Goal: Transaction & Acquisition: Purchase product/service

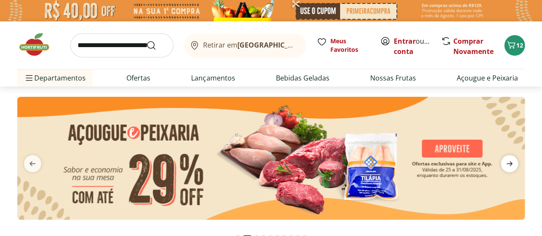
click at [505, 167] on icon "next" at bounding box center [509, 163] width 10 height 10
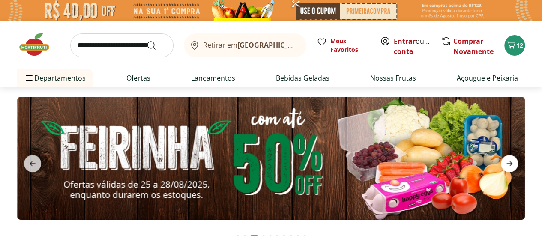
click at [505, 167] on icon "next" at bounding box center [509, 163] width 10 height 10
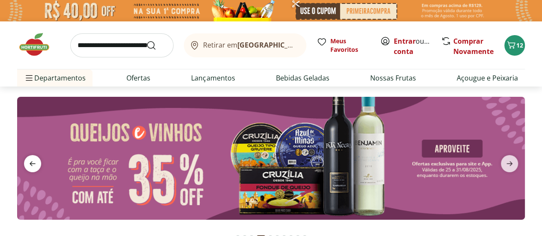
click at [39, 159] on span "previous" at bounding box center [32, 163] width 17 height 17
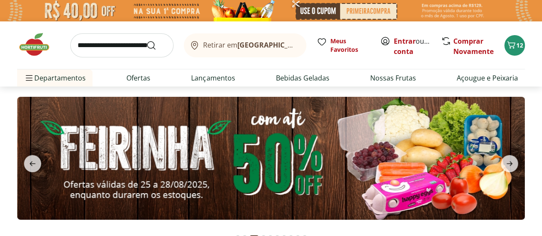
click at [270, 160] on img at bounding box center [270, 158] width 507 height 123
select select "**********"
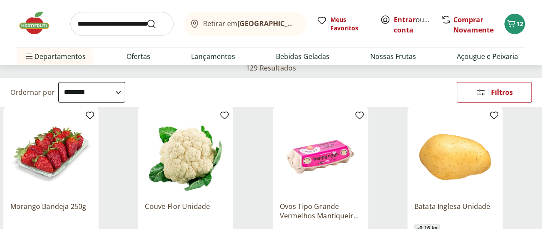
scroll to position [69, 0]
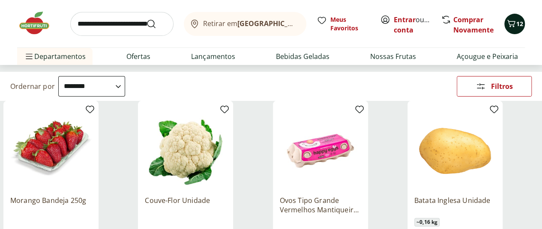
click at [505, 20] on button "12" at bounding box center [514, 24] width 21 height 21
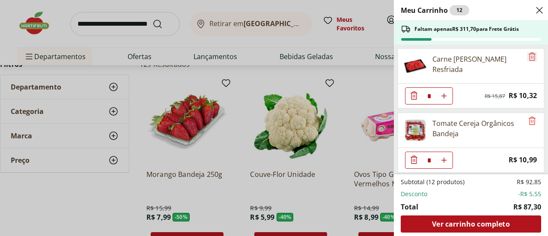
click at [530, 53] on icon "Remove" at bounding box center [532, 56] width 7 height 8
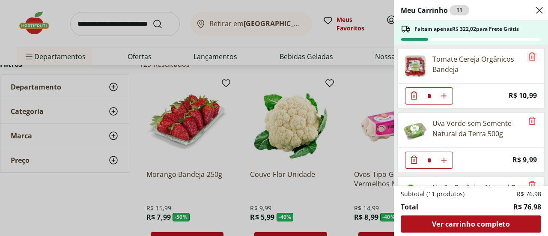
click at [530, 53] on icon "Remove" at bounding box center [532, 56] width 7 height 8
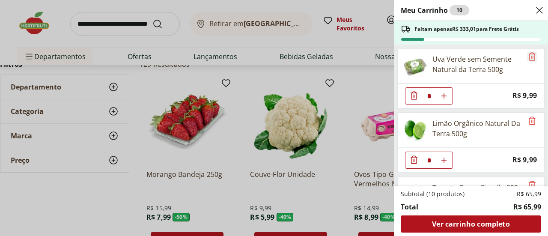
click at [530, 53] on icon "Remove" at bounding box center [532, 56] width 7 height 8
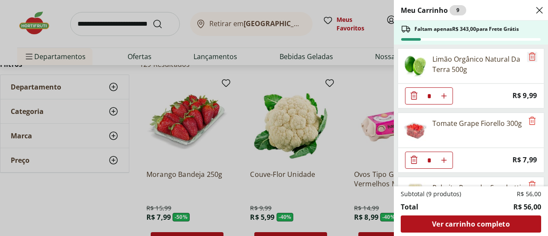
click at [530, 53] on icon "Remove" at bounding box center [532, 56] width 7 height 8
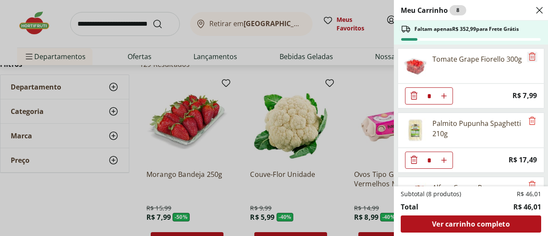
click at [530, 53] on icon "Remove" at bounding box center [532, 56] width 7 height 8
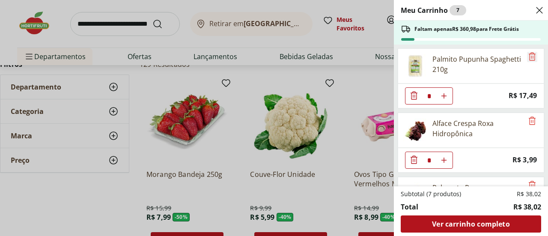
click at [530, 53] on icon "Remove" at bounding box center [532, 56] width 7 height 8
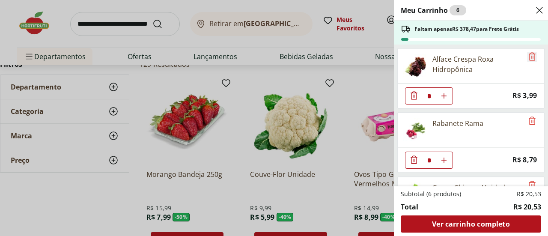
click at [530, 53] on icon "Remove" at bounding box center [532, 56] width 7 height 8
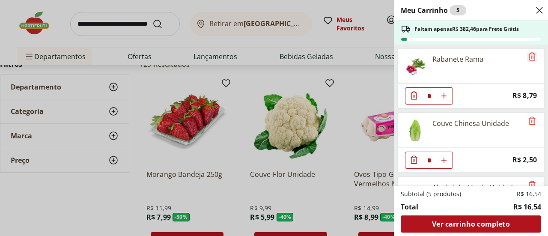
click at [530, 53] on icon "Remove" at bounding box center [532, 56] width 7 height 8
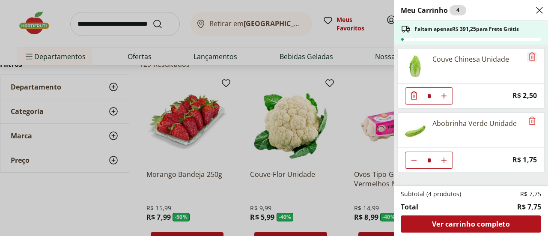
click at [530, 53] on icon "Remove" at bounding box center [532, 56] width 7 height 8
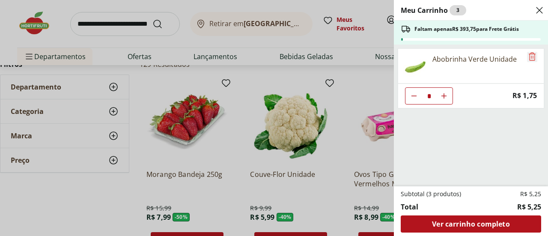
click at [530, 53] on icon "Remove" at bounding box center [532, 56] width 7 height 8
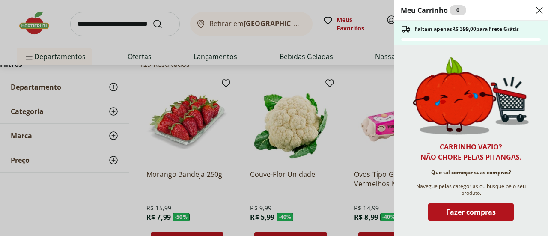
click at [540, 9] on use "Close" at bounding box center [539, 10] width 10 height 10
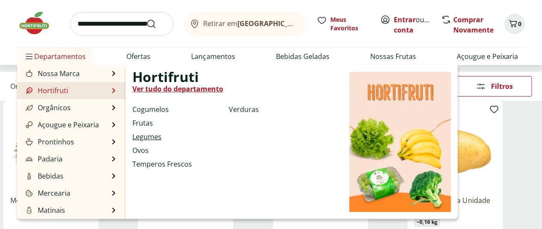
click at [152, 137] on link "Legumes" at bounding box center [146, 137] width 29 height 10
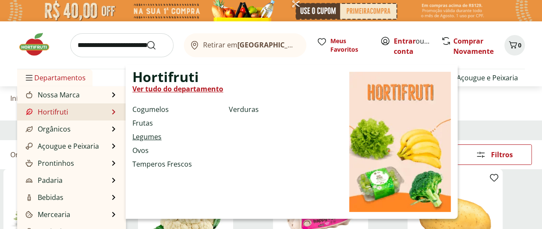
select select "**********"
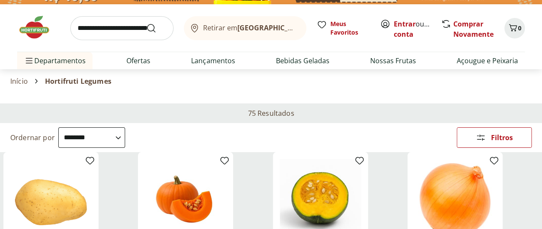
scroll to position [97, 0]
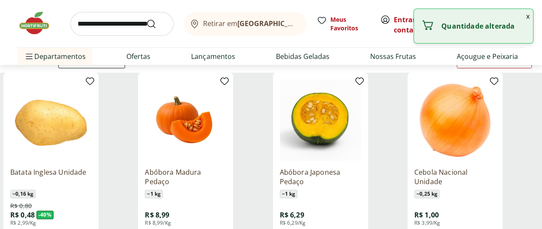
type input "*"
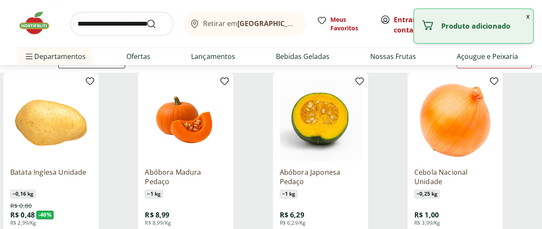
type input "*"
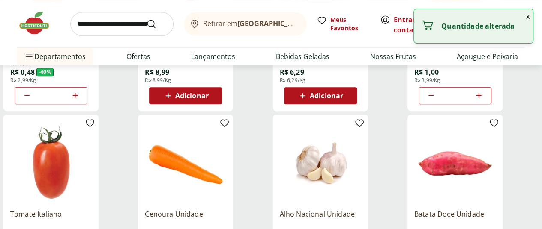
scroll to position [291, 0]
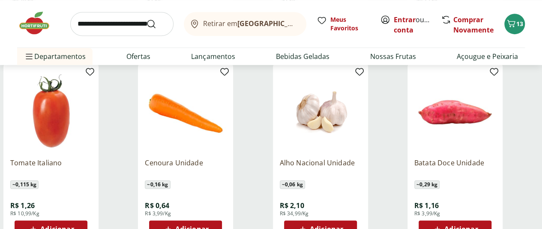
click at [209, 226] on span "Adicionar" at bounding box center [191, 229] width 33 height 7
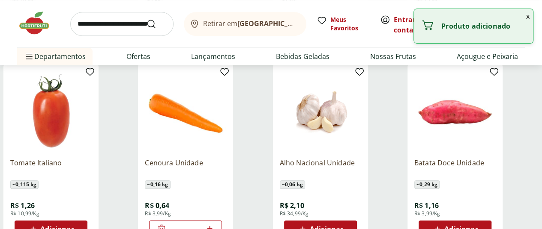
click at [212, 226] on icon at bounding box center [209, 228] width 5 height 5
type input "*"
click at [343, 226] on span "Adicionar" at bounding box center [326, 229] width 33 height 7
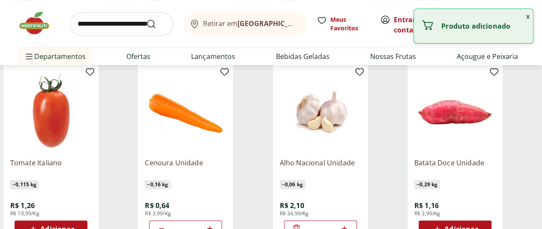
click at [347, 226] on icon at bounding box center [344, 228] width 5 height 5
type input "*"
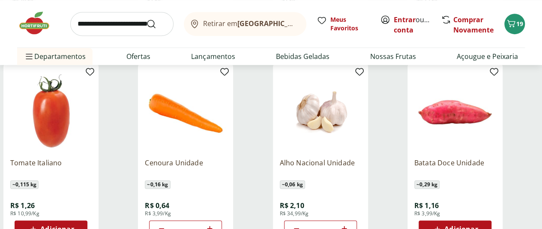
click at [477, 226] on span "Adicionar" at bounding box center [460, 229] width 33 height 7
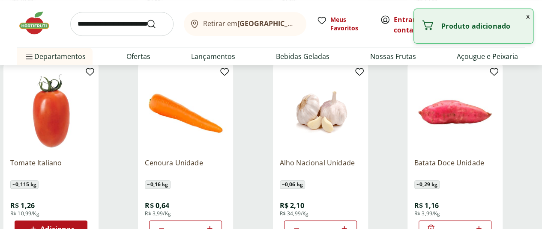
click at [484, 224] on icon at bounding box center [478, 229] width 11 height 10
type input "*"
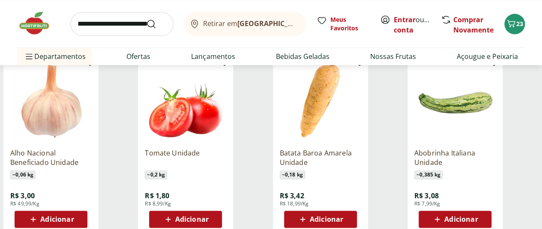
scroll to position [491, 0]
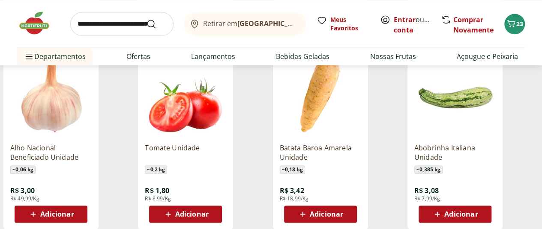
click at [343, 211] on span "Adicionar" at bounding box center [326, 214] width 33 height 7
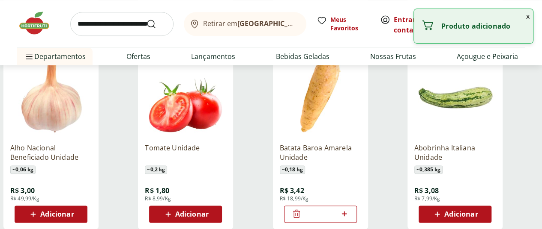
click at [349, 209] on icon at bounding box center [344, 214] width 11 height 10
type input "*"
click at [477, 211] on span "Adicionar" at bounding box center [460, 214] width 33 height 7
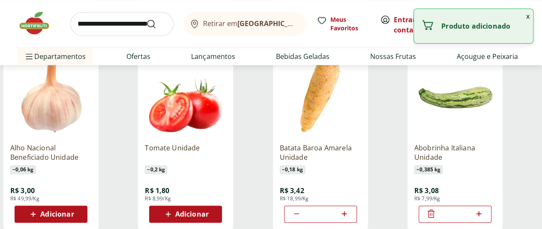
click at [434, 210] on icon at bounding box center [430, 214] width 7 height 8
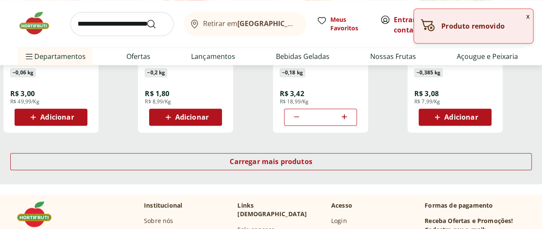
scroll to position [628, 0]
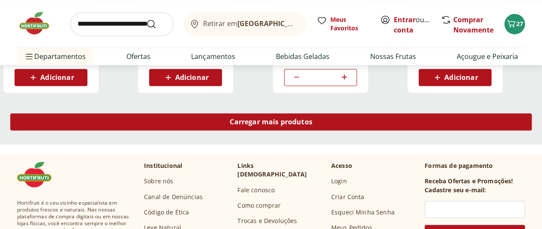
click at [312, 119] on span "Carregar mais produtos" at bounding box center [270, 122] width 83 height 7
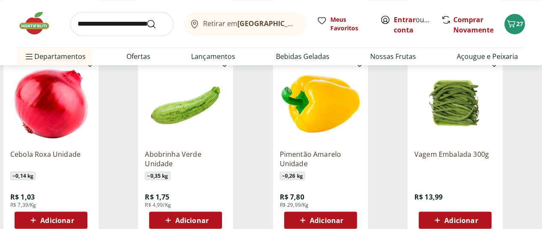
scroll to position [679, 0]
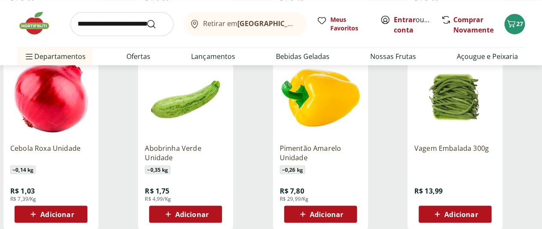
click at [74, 211] on span "Adicionar" at bounding box center [56, 214] width 33 height 7
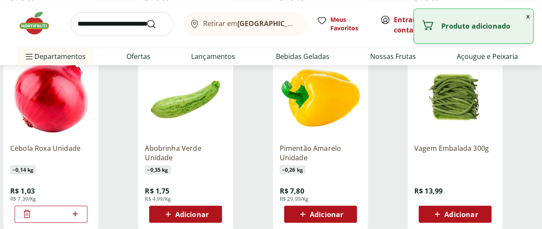
click at [80, 209] on icon at bounding box center [75, 214] width 11 height 10
type input "*"
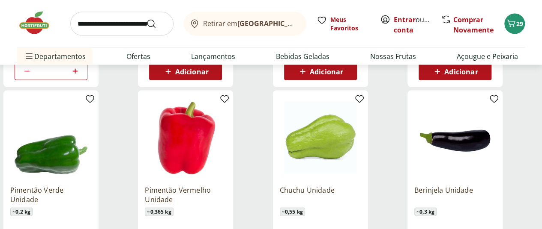
scroll to position [856, 0]
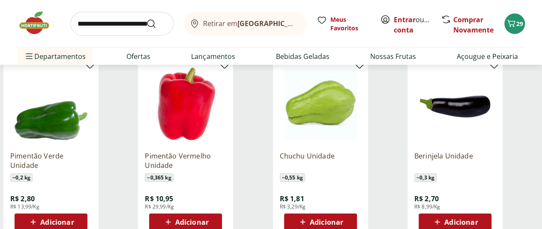
click at [80, 215] on div "Adicionar" at bounding box center [50, 222] width 59 height 15
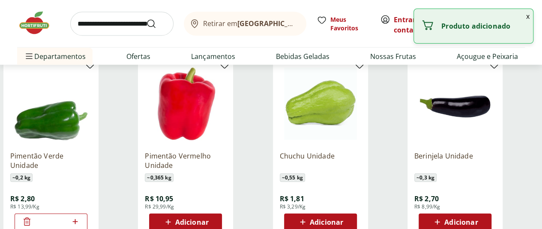
click at [80, 217] on icon at bounding box center [75, 222] width 11 height 10
type input "*"
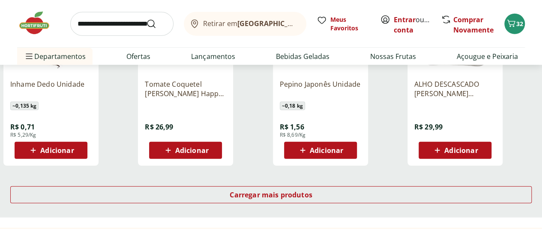
scroll to position [1125, 0]
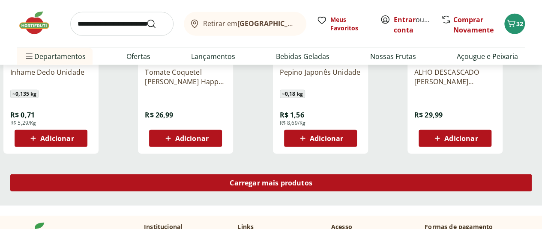
click at [312, 180] on span "Carregar mais produtos" at bounding box center [270, 183] width 83 height 7
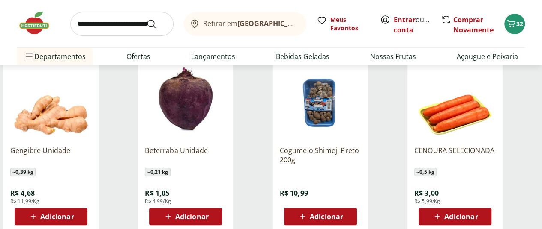
scroll to position [1622, 0]
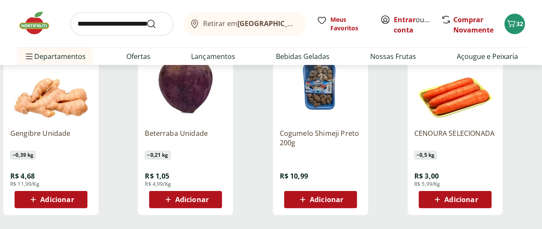
click at [209, 197] on span "Adicionar" at bounding box center [191, 200] width 33 height 7
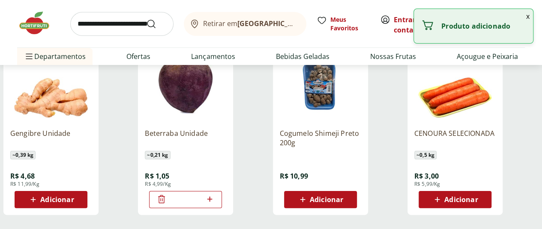
click at [215, 194] on icon at bounding box center [209, 199] width 11 height 10
type input "*"
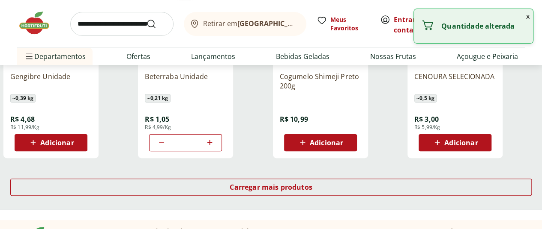
scroll to position [1719, 0]
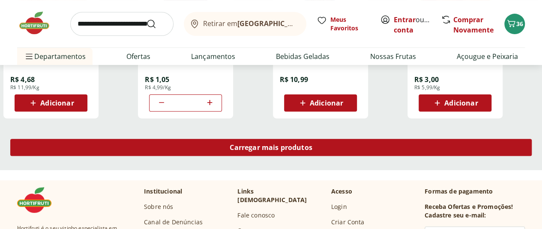
click at [326, 139] on div "Carregar mais produtos" at bounding box center [270, 147] width 521 height 17
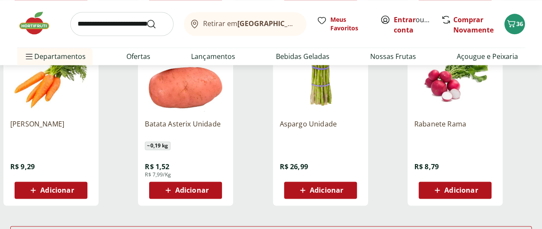
scroll to position [2198, 0]
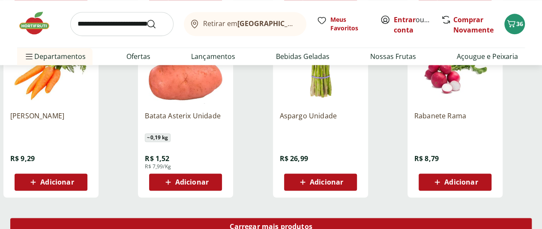
click at [312, 223] on span "Carregar mais produtos" at bounding box center [270, 226] width 83 height 7
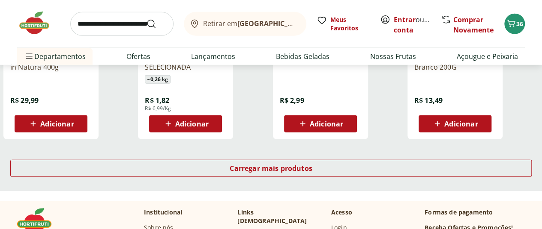
scroll to position [2843, 0]
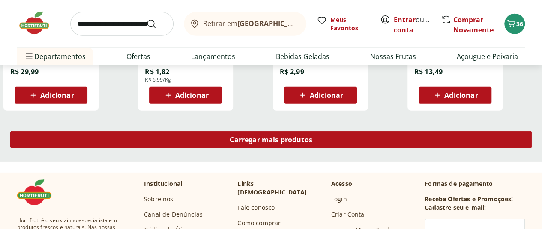
click at [312, 137] on span "Carregar mais produtos" at bounding box center [270, 140] width 83 height 7
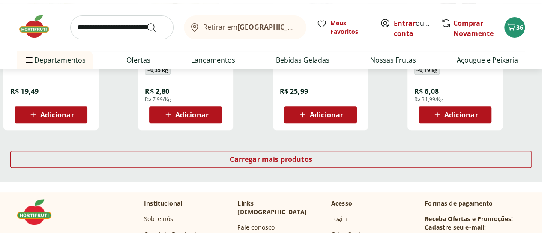
scroll to position [3415, 0]
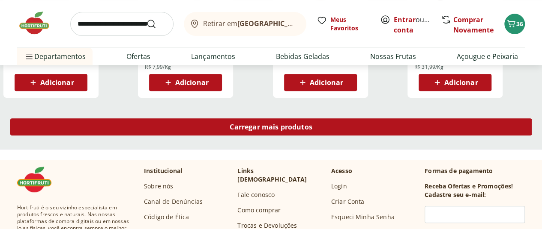
click at [312, 124] on span "Carregar mais produtos" at bounding box center [270, 127] width 83 height 7
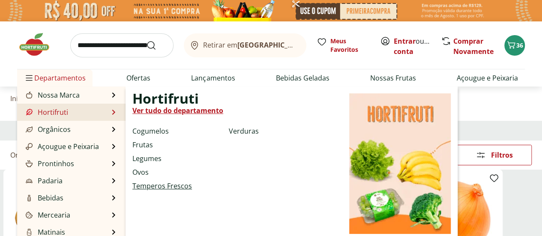
click at [159, 189] on link "Temperos Frescos" at bounding box center [162, 186] width 60 height 10
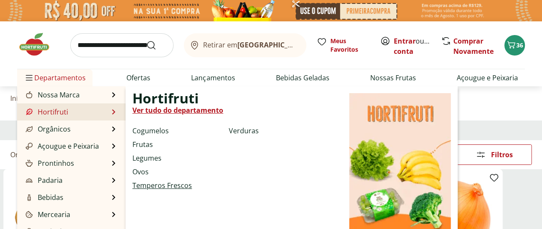
select select "**********"
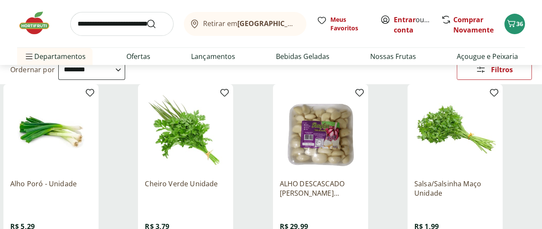
scroll to position [107, 0]
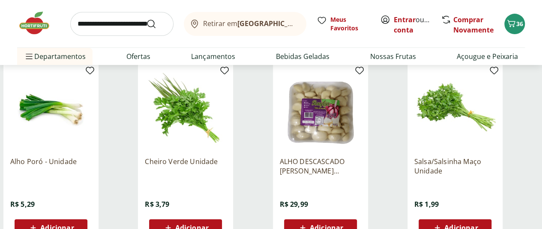
click at [74, 225] on span "Adicionar" at bounding box center [56, 228] width 33 height 7
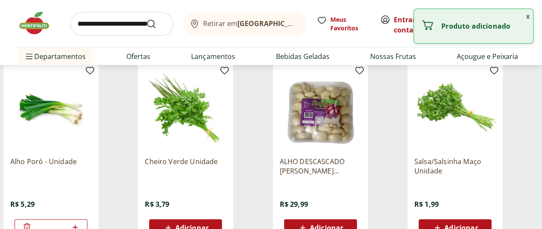
click at [80, 223] on icon at bounding box center [75, 228] width 11 height 10
type input "*"
click at [215, 221] on div "Adicionar" at bounding box center [185, 228] width 59 height 15
click at [215, 223] on icon at bounding box center [209, 228] width 11 height 10
type input "*"
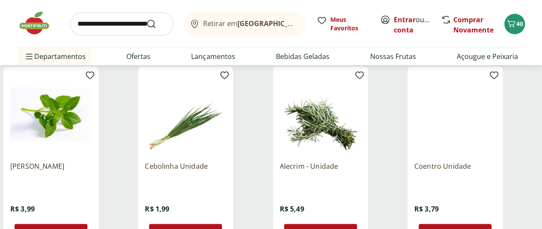
scroll to position [290, 0]
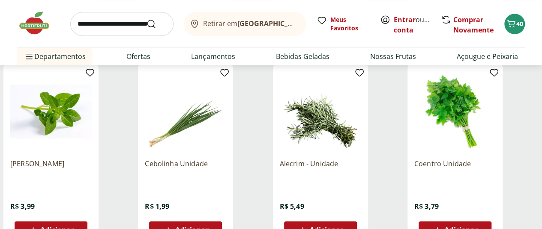
click at [80, 223] on div "Adicionar" at bounding box center [50, 230] width 59 height 15
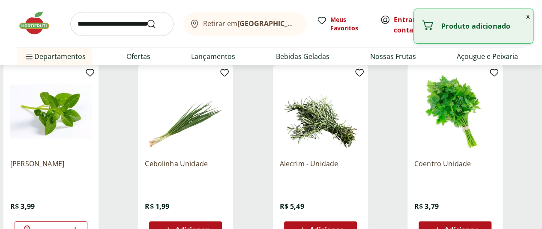
click at [80, 225] on icon at bounding box center [75, 230] width 11 height 10
type input "*"
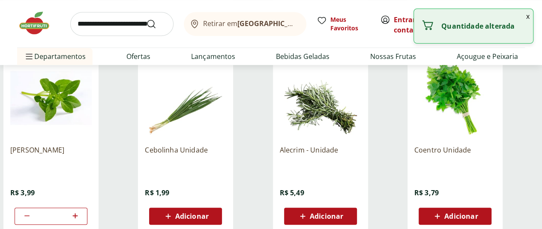
scroll to position [307, 0]
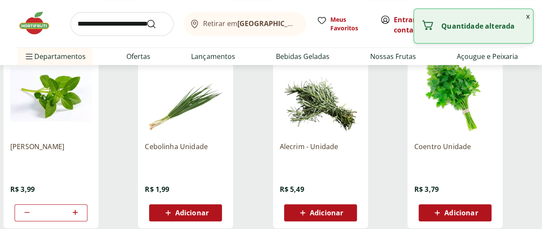
click at [343, 210] on span "Adicionar" at bounding box center [326, 213] width 33 height 7
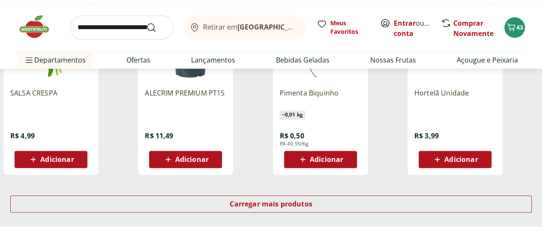
scroll to position [553, 0]
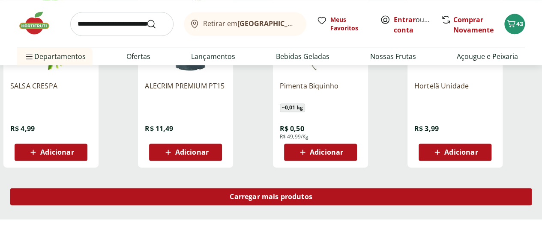
click at [358, 188] on div "Carregar mais produtos" at bounding box center [270, 196] width 521 height 17
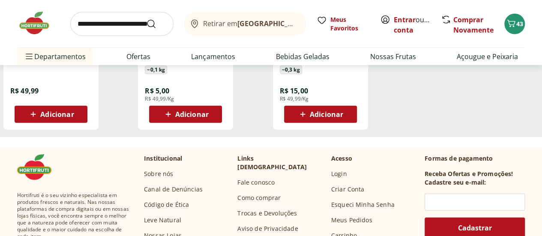
scroll to position [1168, 0]
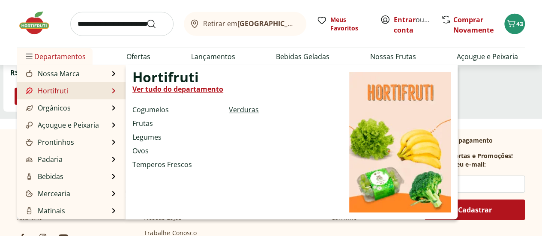
click at [235, 107] on link "Verduras" at bounding box center [244, 109] width 30 height 10
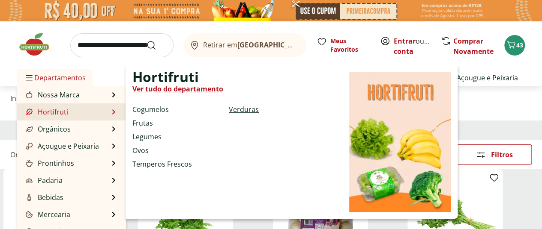
select select "**********"
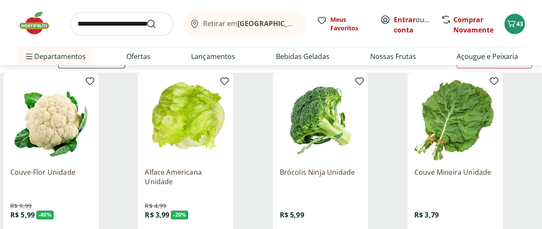
scroll to position [108, 0]
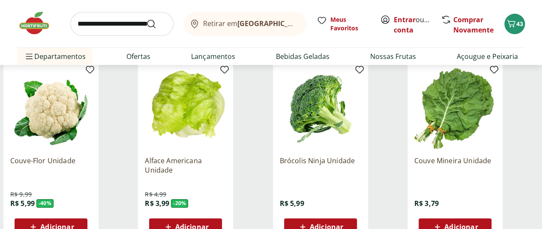
click at [80, 220] on div "Adicionar" at bounding box center [50, 227] width 59 height 15
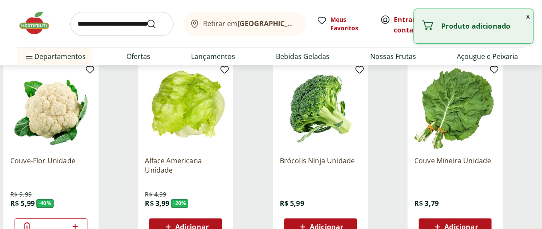
click at [343, 224] on span "Adicionar" at bounding box center [326, 227] width 33 height 7
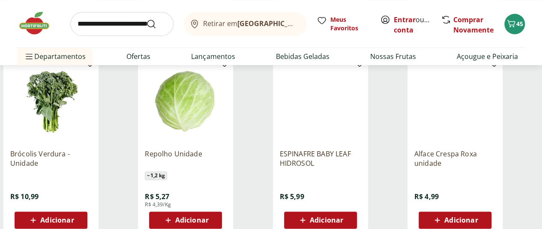
scroll to position [502, 0]
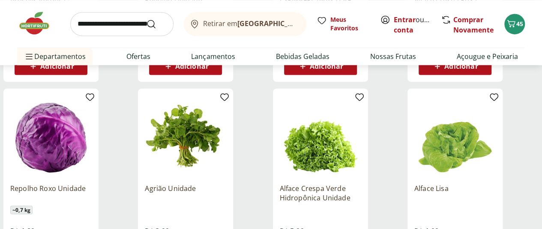
scroll to position [656, 0]
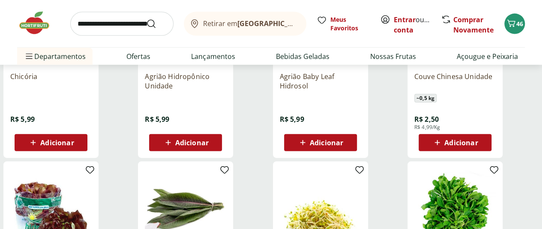
scroll to position [947, 0]
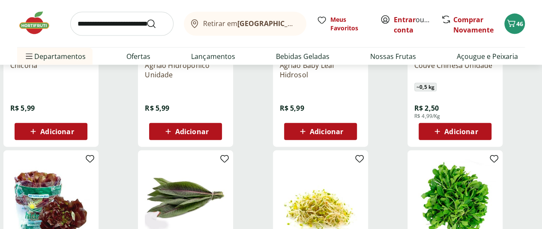
click at [477, 128] on span "Adicionar" at bounding box center [460, 131] width 33 height 7
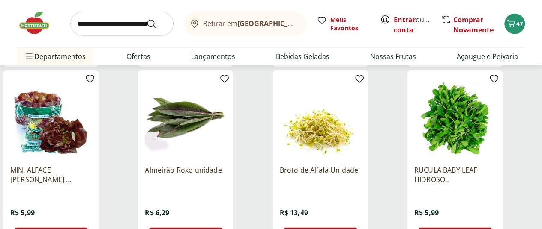
scroll to position [1039, 0]
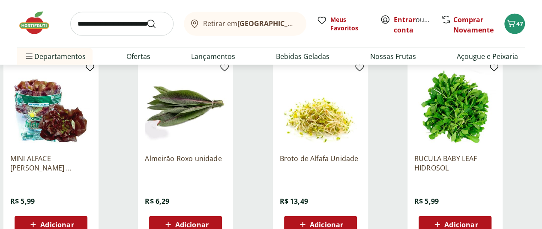
click at [343, 222] on span "Adicionar" at bounding box center [326, 225] width 33 height 7
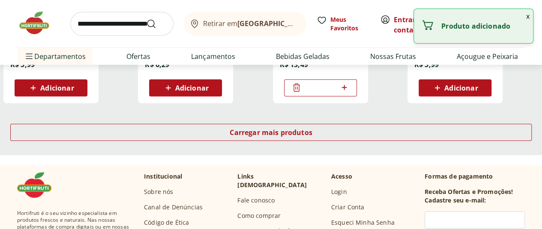
scroll to position [1187, 0]
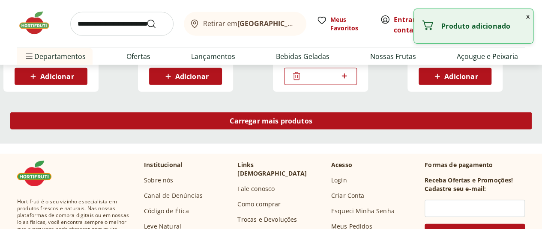
click at [359, 113] on div "Carregar mais produtos" at bounding box center [270, 121] width 521 height 17
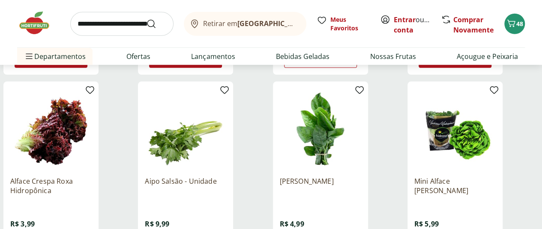
scroll to position [1239, 0]
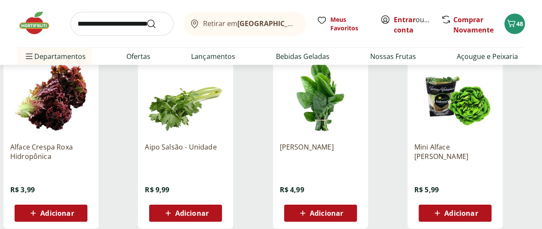
click at [350, 206] on div "Adicionar" at bounding box center [320, 213] width 59 height 15
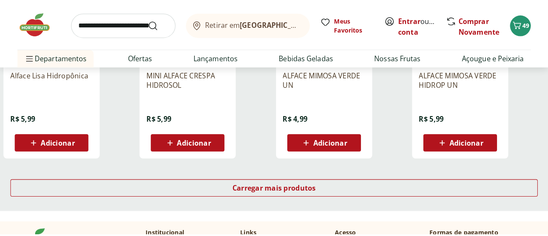
scroll to position [1693, 0]
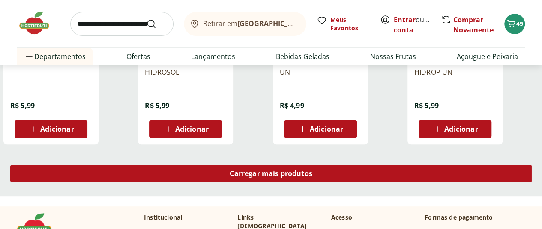
click at [312, 170] on span "Carregar mais produtos" at bounding box center [270, 173] width 83 height 7
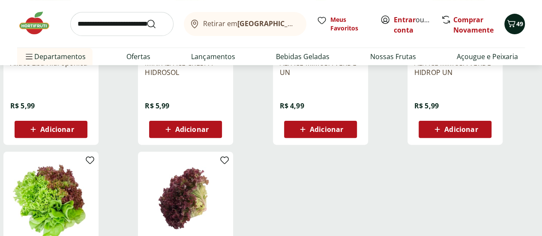
click at [516, 20] on span "49" at bounding box center [519, 24] width 7 height 8
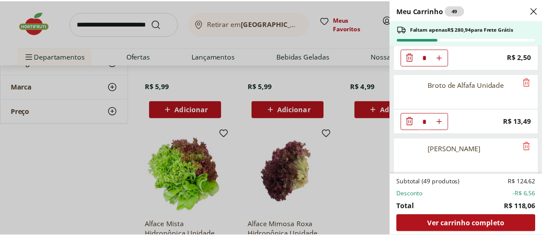
scroll to position [1077, 0]
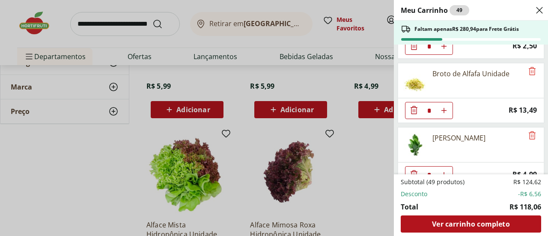
click at [367, 152] on div "Meu Carrinho 49 Faltam apenas R$ 280,94 para Frete Grátis Batata Inglesa Unidad…" at bounding box center [274, 118] width 548 height 236
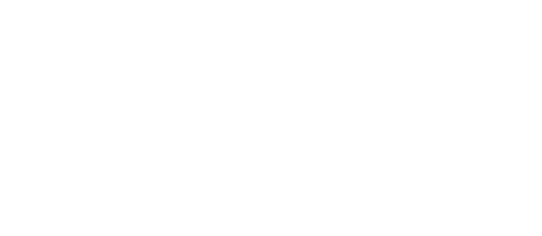
select select "**********"
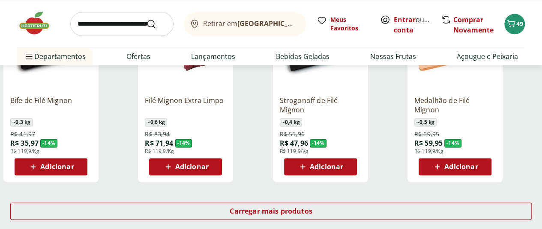
scroll to position [554, 0]
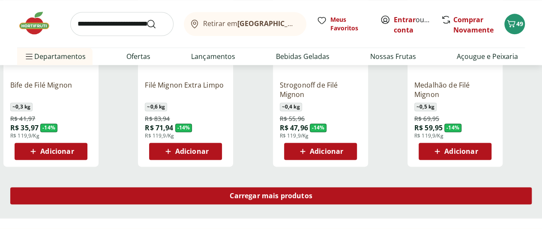
click at [312, 193] on span "Carregar mais produtos" at bounding box center [270, 196] width 83 height 7
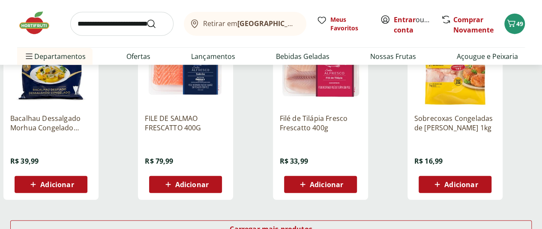
scroll to position [1085, 0]
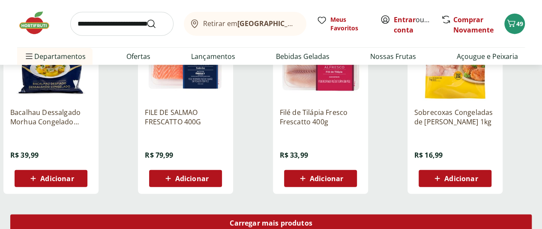
click at [360, 215] on div "Carregar mais produtos" at bounding box center [270, 223] width 521 height 17
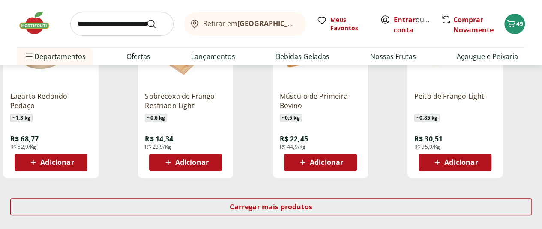
scroll to position [1662, 0]
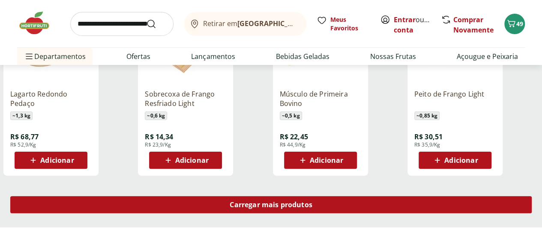
click at [312, 202] on span "Carregar mais produtos" at bounding box center [270, 205] width 83 height 7
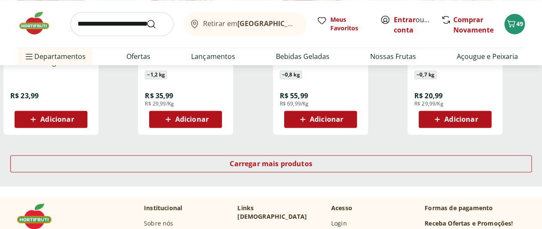
scroll to position [2273, 0]
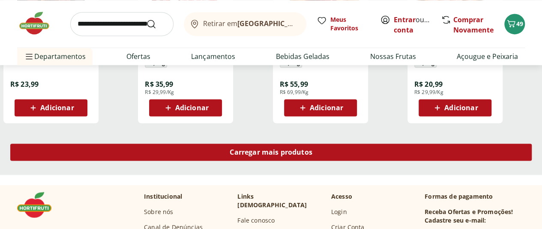
click at [312, 149] on span "Carregar mais produtos" at bounding box center [270, 152] width 83 height 7
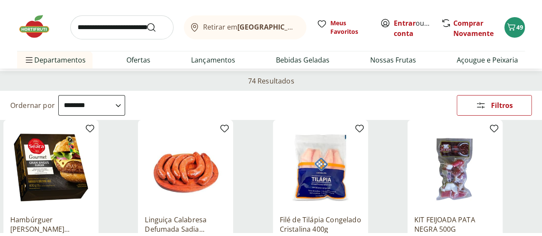
scroll to position [0, 0]
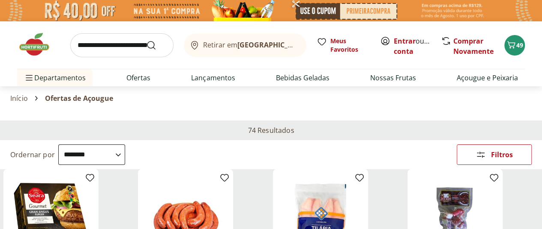
click at [40, 51] on img at bounding box center [38, 45] width 43 height 26
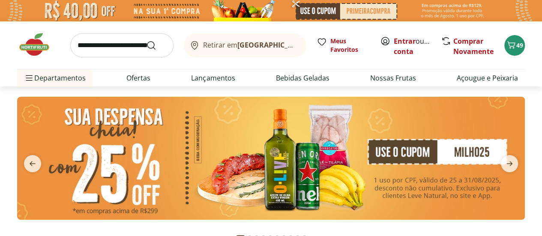
click at [382, 147] on img at bounding box center [270, 158] width 507 height 123
click at [324, 157] on img at bounding box center [270, 158] width 507 height 123
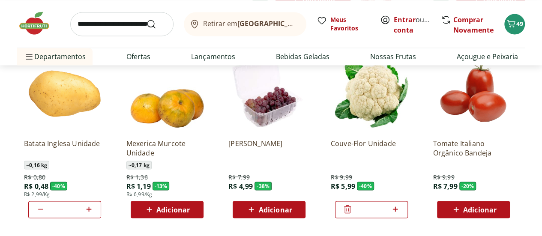
scroll to position [726, 0]
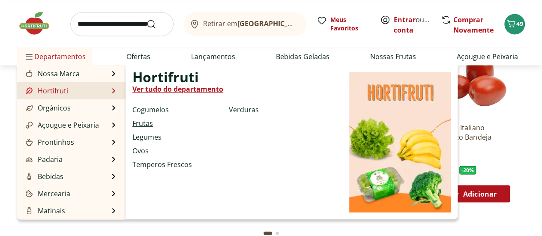
click at [149, 125] on link "Frutas" at bounding box center [142, 123] width 21 height 10
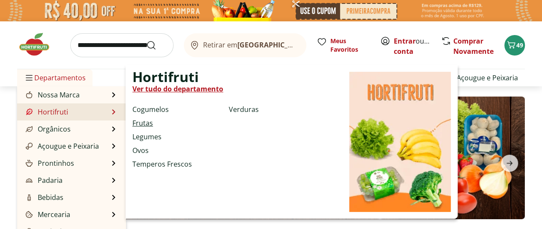
select select "**********"
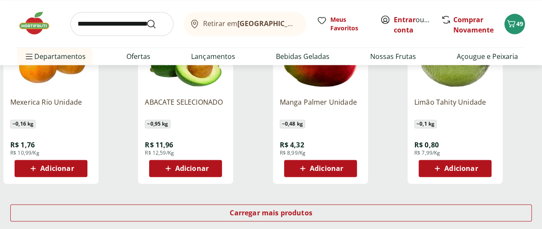
scroll to position [542, 0]
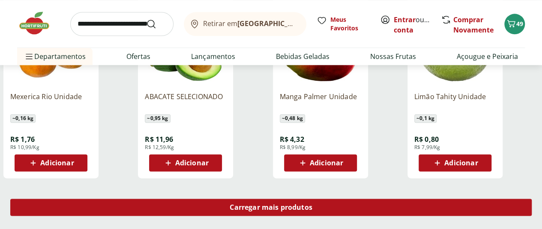
click at [372, 199] on div "Carregar mais produtos" at bounding box center [270, 207] width 521 height 17
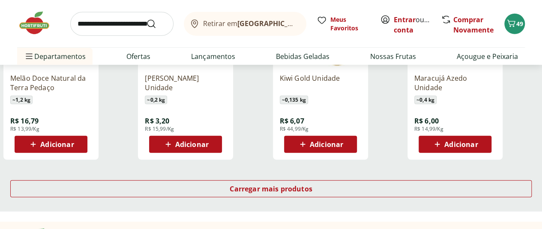
scroll to position [1188, 0]
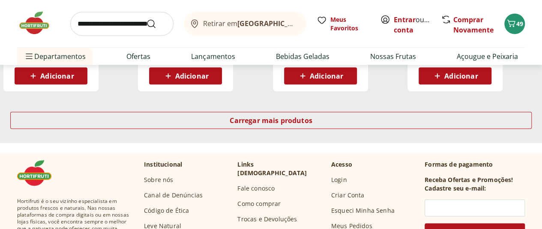
click at [338, 102] on div "Carregar mais produtos" at bounding box center [271, 122] width 542 height 41
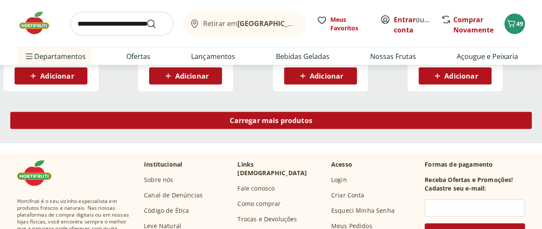
click at [343, 112] on div "Carregar mais produtos" at bounding box center [270, 120] width 521 height 17
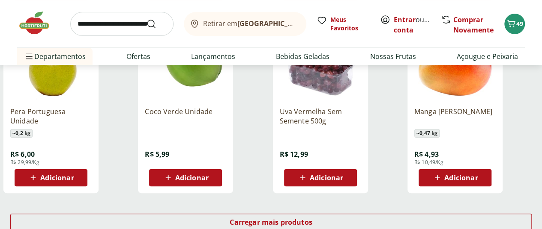
scroll to position [1678, 0]
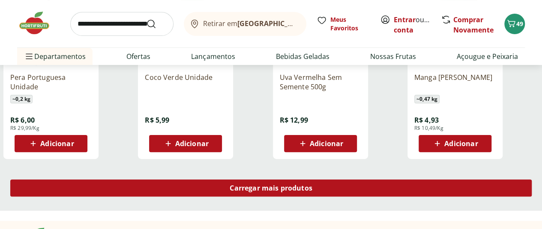
click at [312, 185] on span "Carregar mais produtos" at bounding box center [270, 188] width 83 height 7
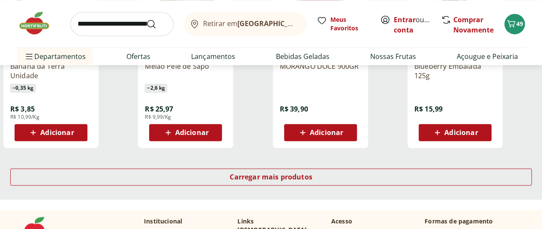
scroll to position [2236, 0]
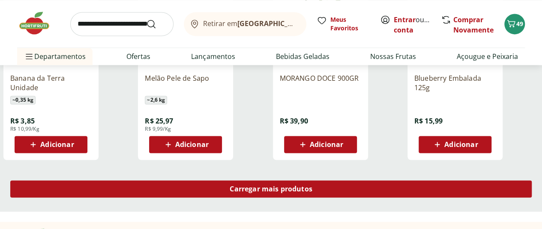
click at [312, 186] on span "Carregar mais produtos" at bounding box center [270, 189] width 83 height 7
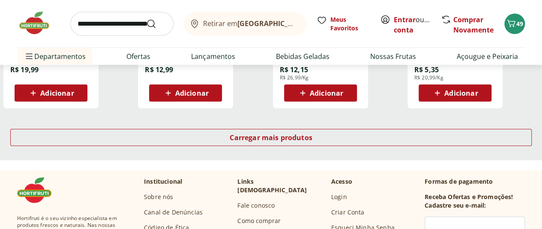
scroll to position [2816, 0]
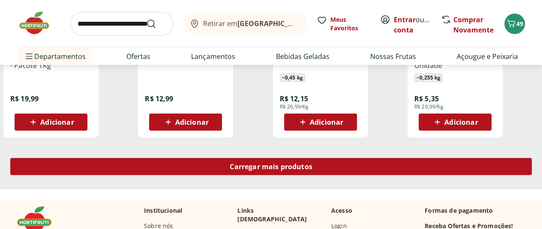
click at [358, 158] on div "Carregar mais produtos" at bounding box center [270, 166] width 521 height 17
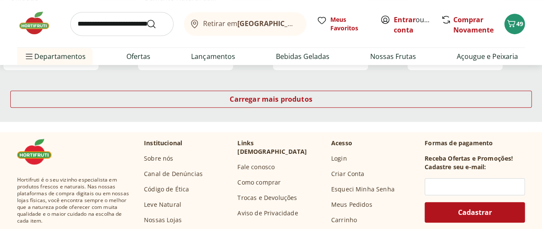
scroll to position [3431, 0]
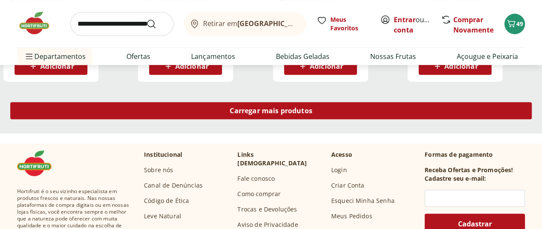
click at [312, 107] on span "Carregar mais produtos" at bounding box center [270, 110] width 83 height 7
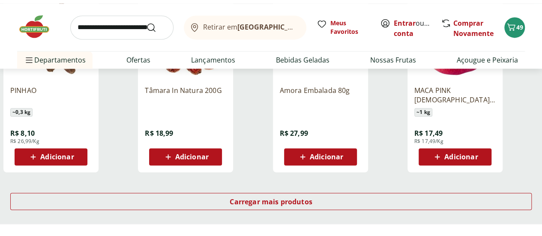
scroll to position [3877, 0]
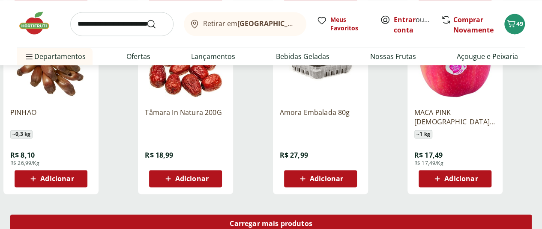
click at [312, 220] on span "Carregar mais produtos" at bounding box center [270, 223] width 83 height 7
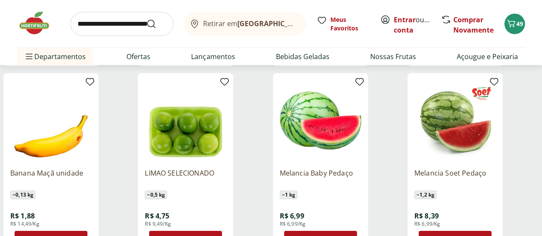
scroll to position [2882, 0]
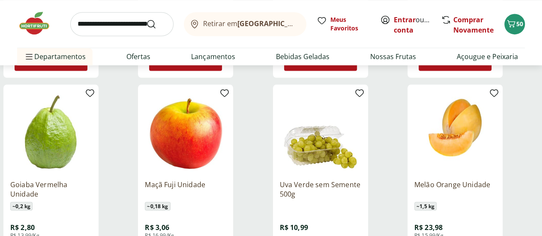
scroll to position [2311, 0]
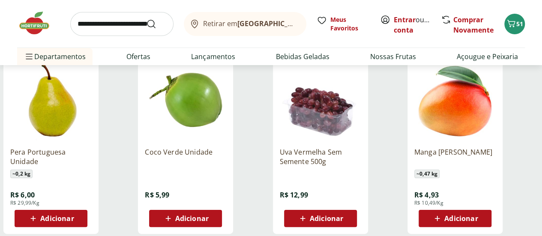
scroll to position [1588, 0]
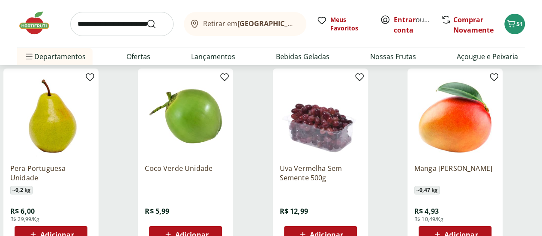
click at [477, 231] on span "Adicionar" at bounding box center [460, 234] width 33 height 7
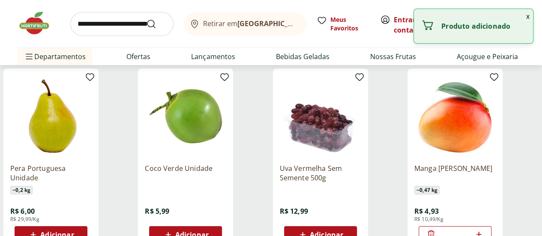
click at [484, 229] on icon at bounding box center [478, 234] width 11 height 10
type input "*"
click at [343, 231] on span "Adicionar" at bounding box center [326, 234] width 33 height 7
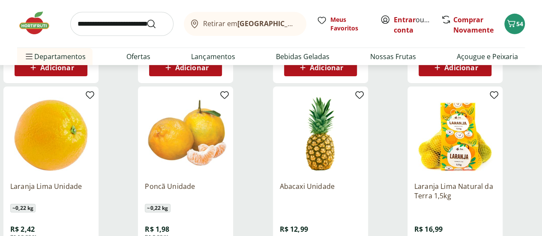
scroll to position [1376, 0]
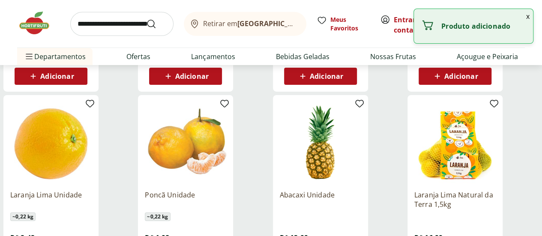
scroll to position [1393, 0]
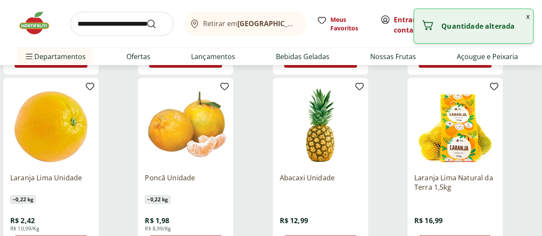
type input "*"
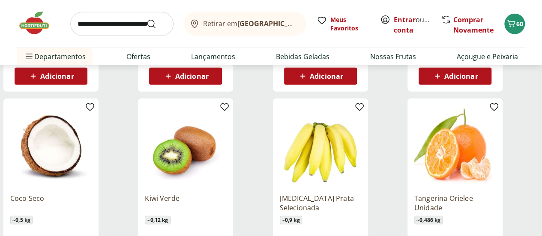
scroll to position [1205, 0]
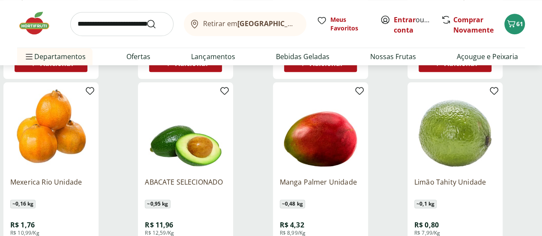
scroll to position [451, 0]
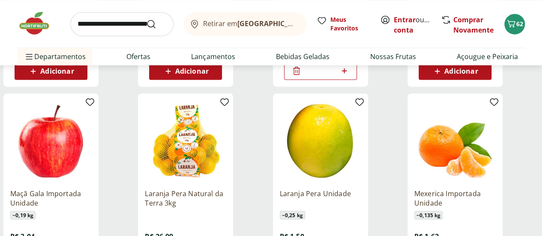
scroll to position [652, 0]
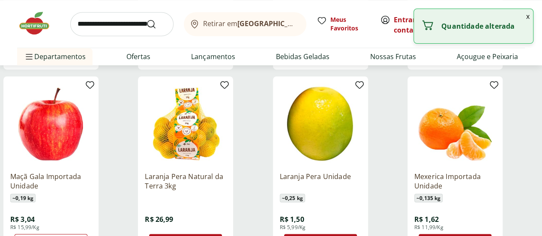
type input "*"
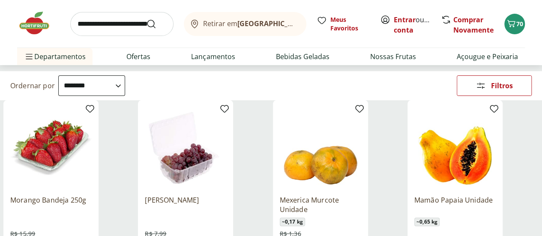
scroll to position [18, 0]
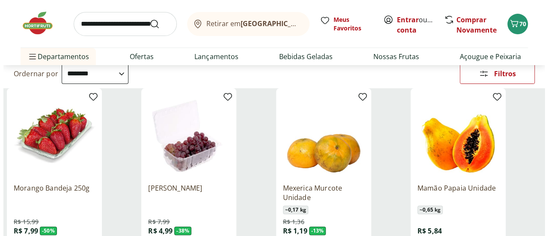
scroll to position [86, 0]
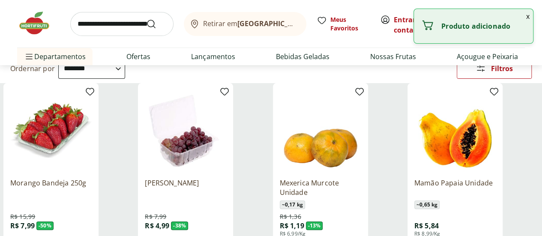
click at [528, 18] on button "x" at bounding box center [527, 16] width 10 height 15
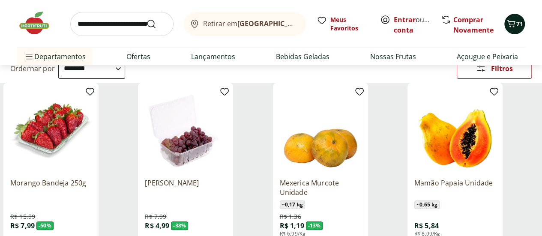
click at [510, 21] on icon "Carrinho" at bounding box center [511, 23] width 8 height 7
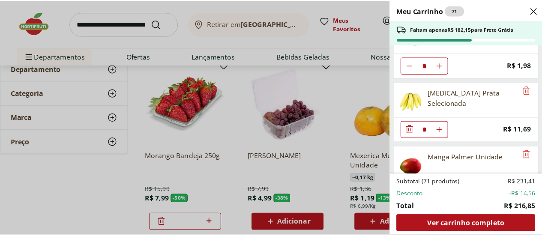
scroll to position [1491, 0]
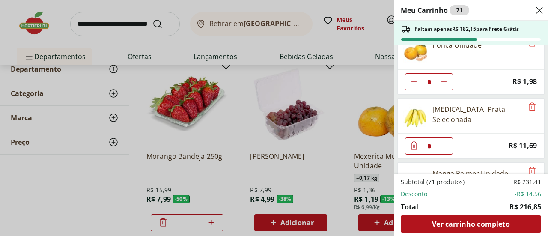
click at [352, 45] on div "Meu Carrinho 71 Faltam apenas R$ 182,15 para Frete Grátis Batata Inglesa Unidad…" at bounding box center [274, 118] width 548 height 236
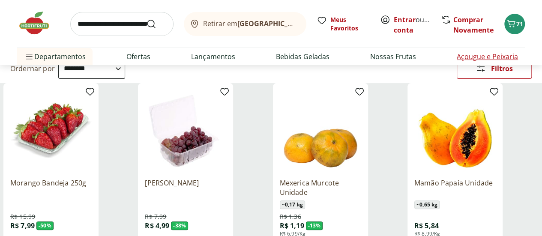
click at [503, 57] on link "Açougue e Peixaria" at bounding box center [486, 56] width 61 height 10
select select "**********"
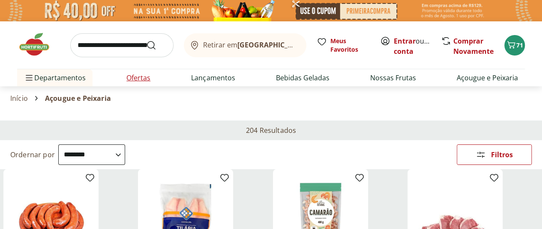
click at [147, 81] on link "Ofertas" at bounding box center [138, 78] width 24 height 10
select select "**********"
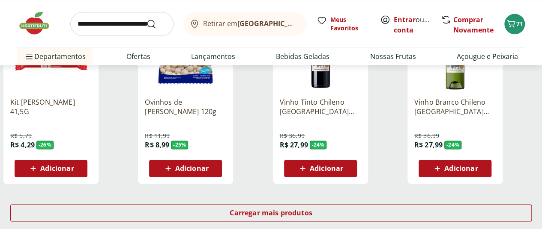
scroll to position [565, 0]
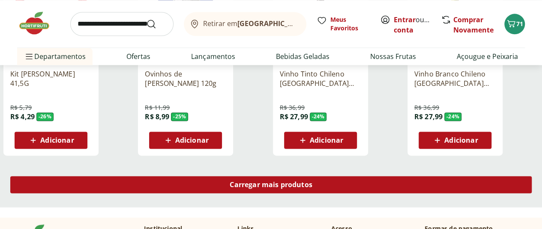
click at [312, 182] on span "Carregar mais produtos" at bounding box center [270, 185] width 83 height 7
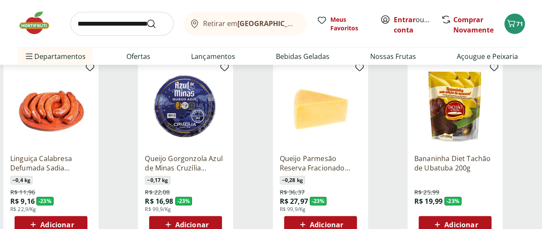
scroll to position [1051, 0]
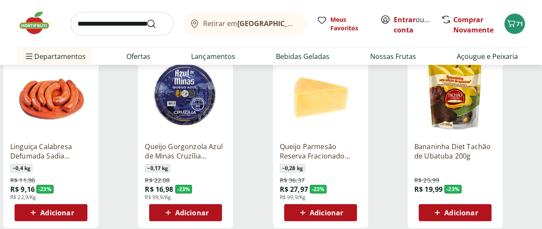
click at [350, 206] on div "Adicionar" at bounding box center [320, 213] width 59 height 15
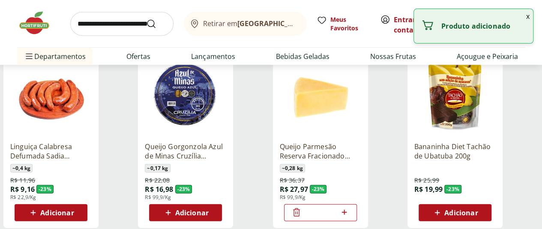
click at [527, 18] on button "x" at bounding box center [527, 16] width 10 height 15
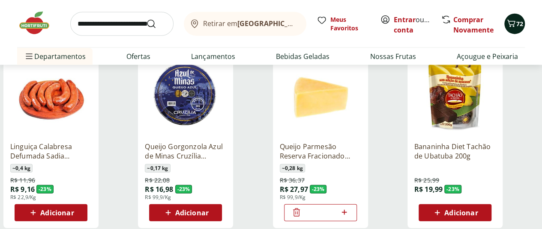
click at [510, 24] on icon "Carrinho" at bounding box center [511, 23] width 10 height 10
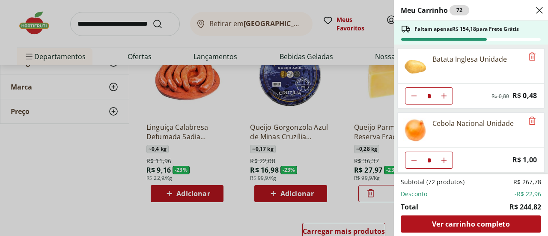
click at [342, 152] on div "Meu Carrinho 72 Faltam apenas R$ 154,18 para Frete Grátis Batata Inglesa Unidad…" at bounding box center [274, 118] width 548 height 236
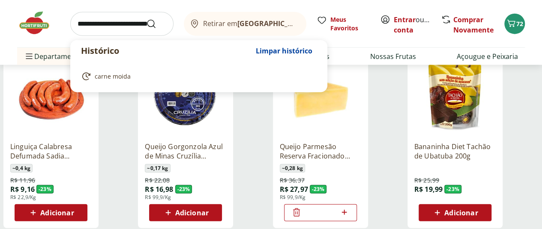
click at [141, 21] on input "search" at bounding box center [121, 24] width 103 height 24
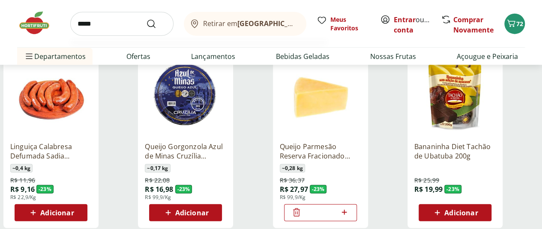
type input "*****"
click at [146, 19] on button "Submit Search" at bounding box center [156, 24] width 21 height 10
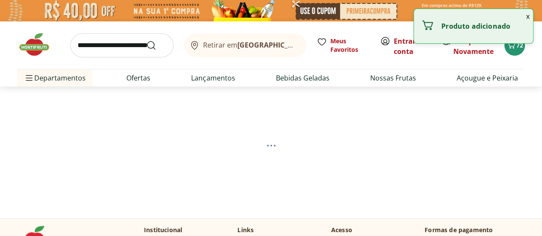
select select "**********"
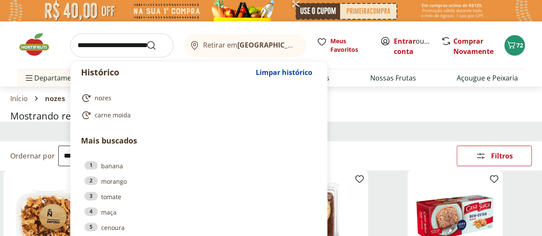
click at [135, 42] on input "search" at bounding box center [121, 45] width 103 height 24
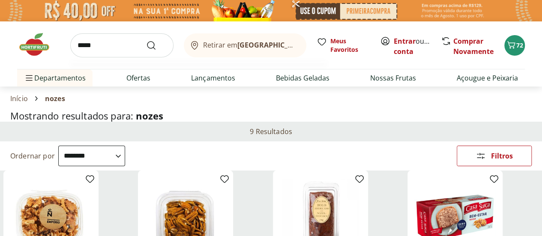
type input "*****"
click at [146, 40] on button "Submit Search" at bounding box center [156, 45] width 21 height 10
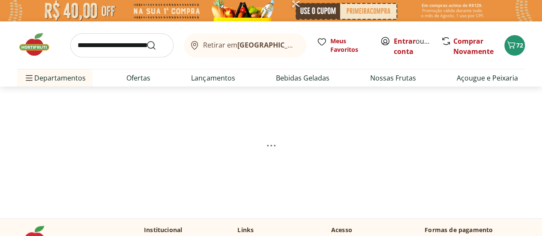
select select "**********"
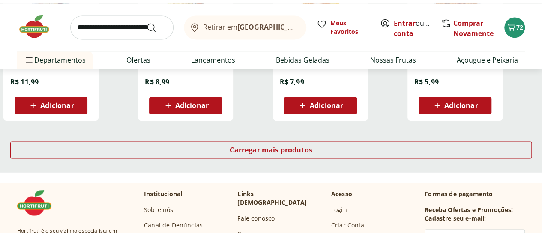
scroll to position [617, 0]
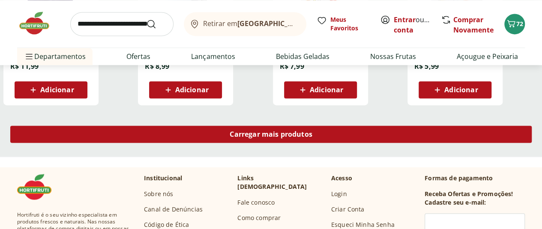
click at [312, 135] on span "Carregar mais produtos" at bounding box center [270, 134] width 83 height 7
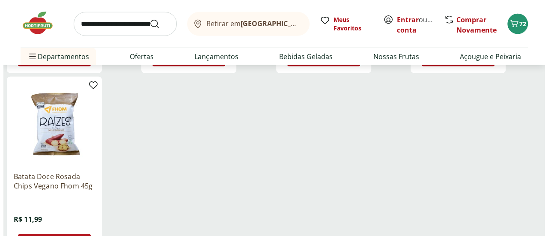
scroll to position [1062, 0]
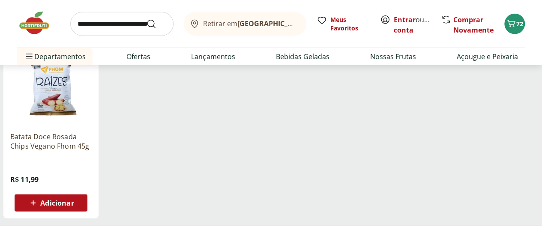
click at [137, 30] on input "search" at bounding box center [121, 24] width 103 height 24
click at [517, 28] on div "72" at bounding box center [514, 24] width 7 height 14
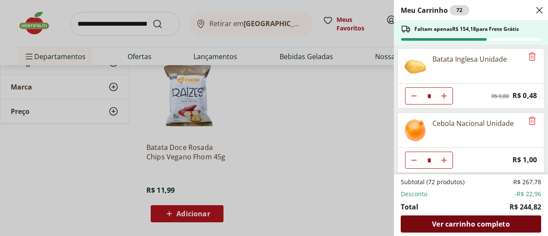
click at [486, 222] on span "Ver carrinho completo" at bounding box center [470, 224] width 77 height 7
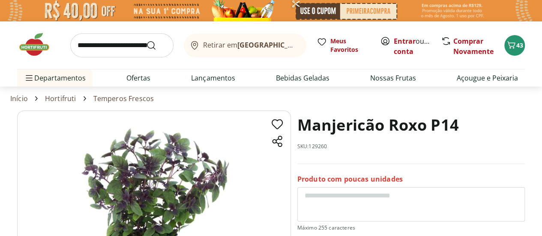
scroll to position [107, 0]
